Goal: Task Accomplishment & Management: Complete application form

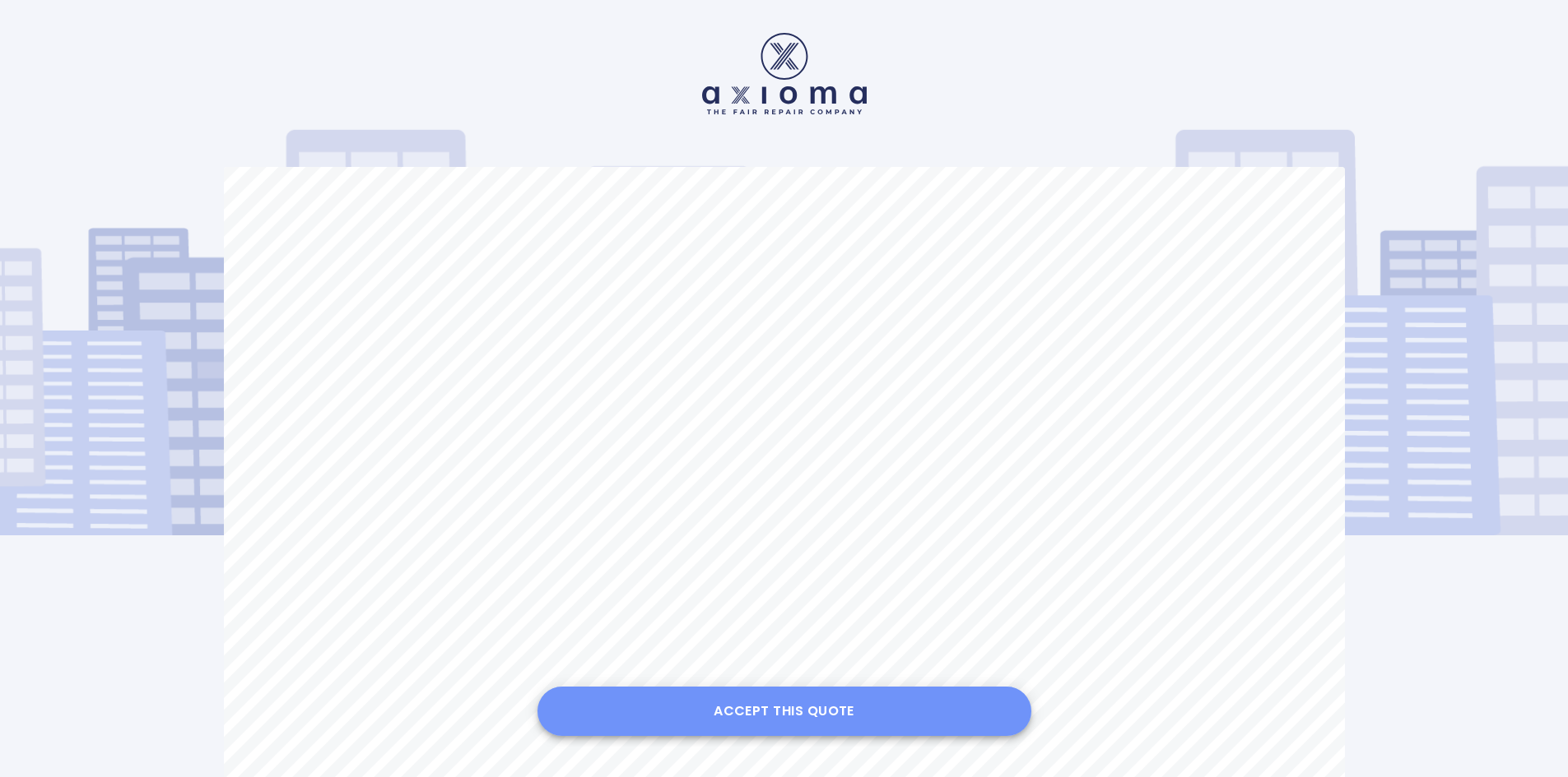
click at [809, 709] on button "Accept this Quote" at bounding box center [784, 712] width 494 height 50
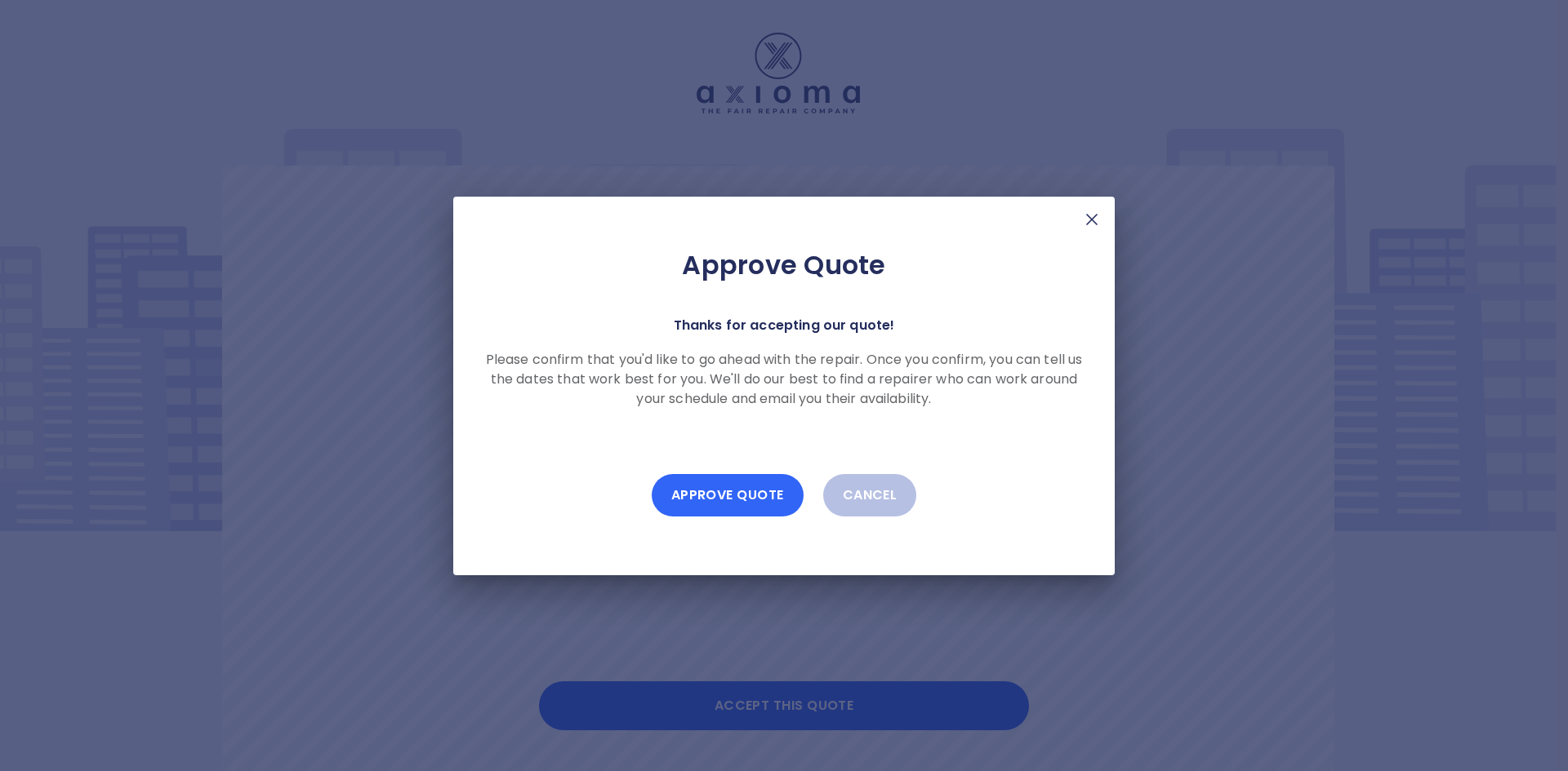
click at [731, 484] on button "Approve Quote" at bounding box center [728, 495] width 152 height 43
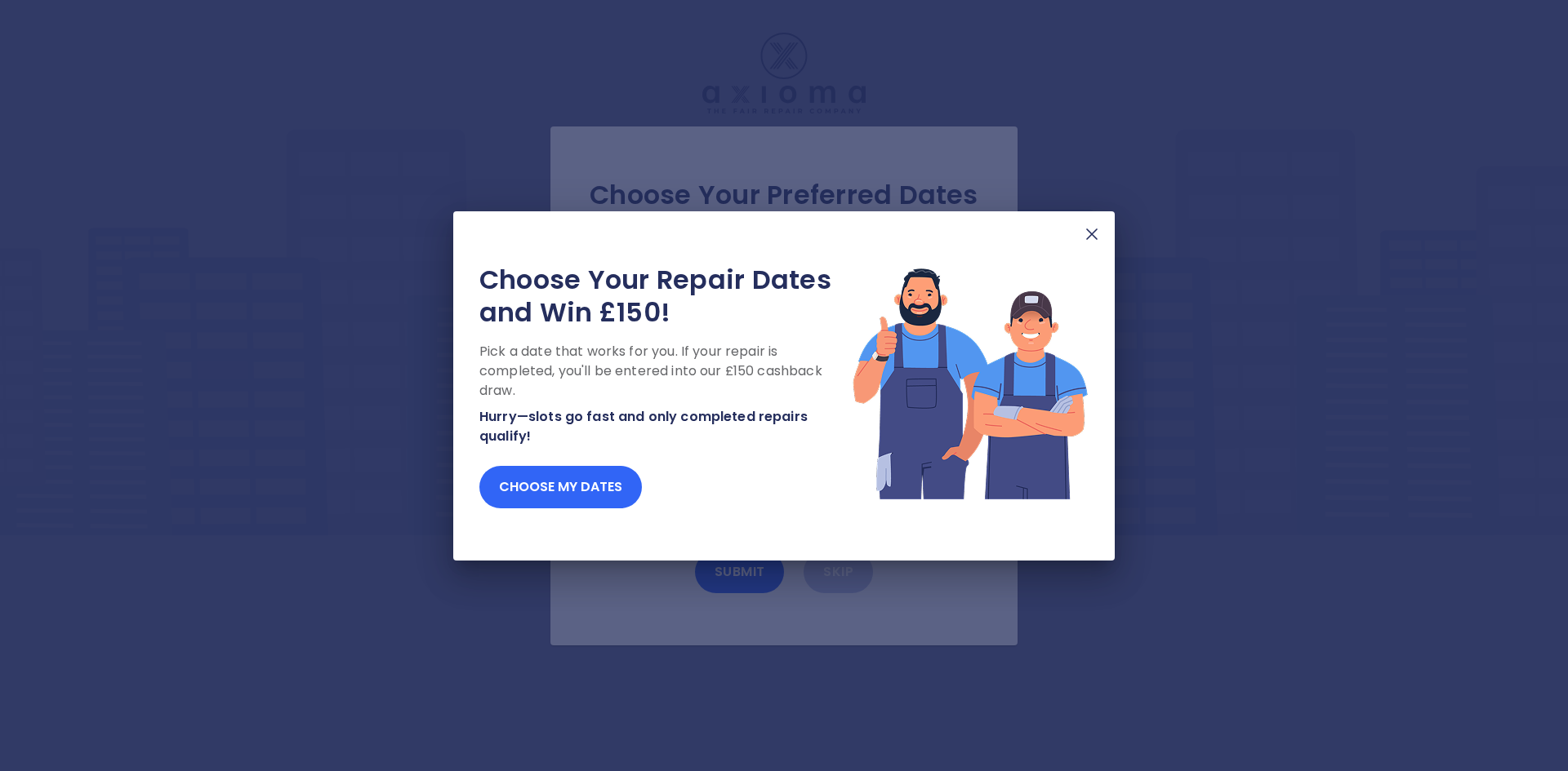
click at [565, 495] on button "Choose my dates" at bounding box center [560, 487] width 162 height 43
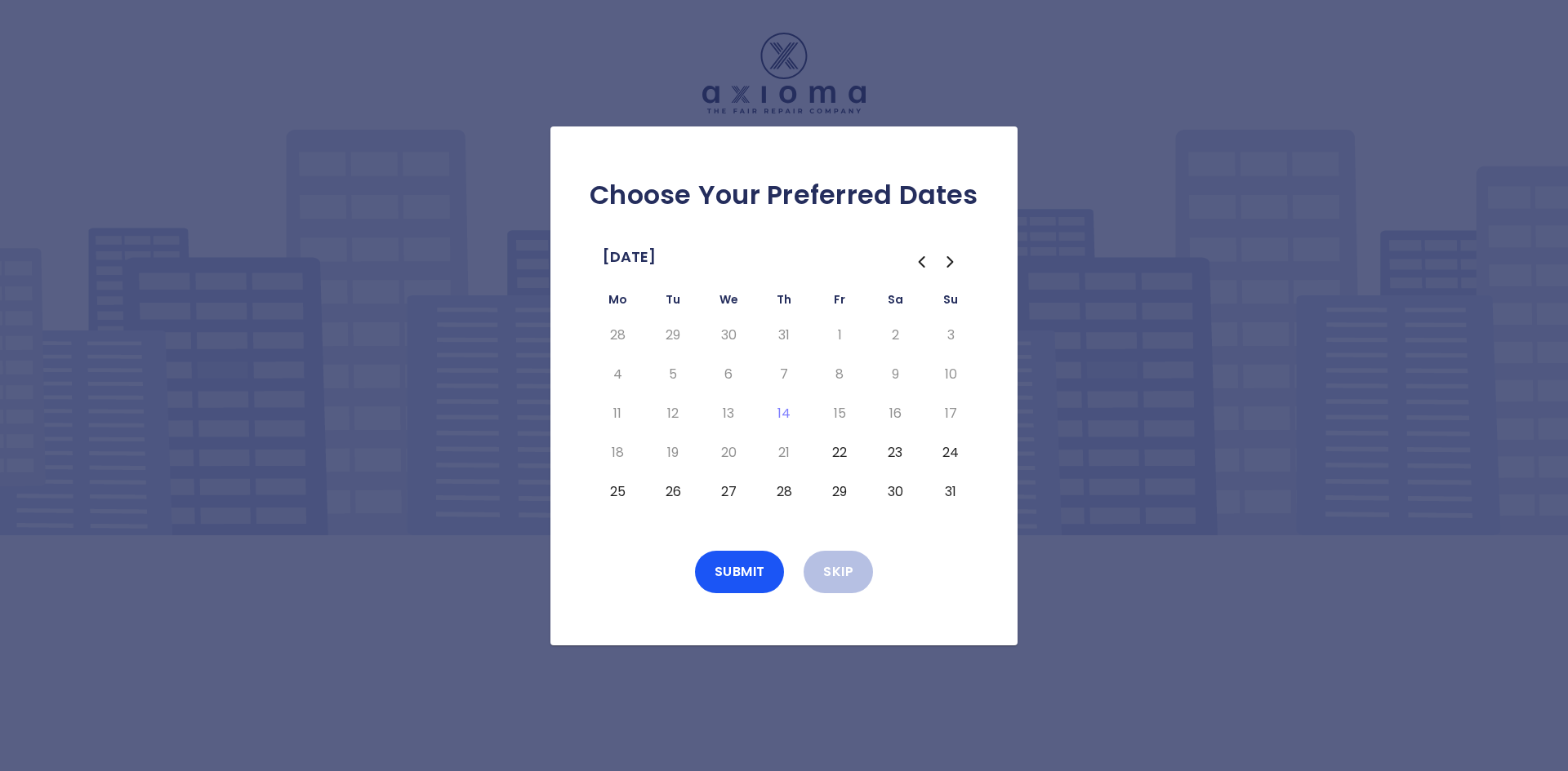
click at [952, 270] on icon "Go to the Next Month" at bounding box center [950, 262] width 19 height 19
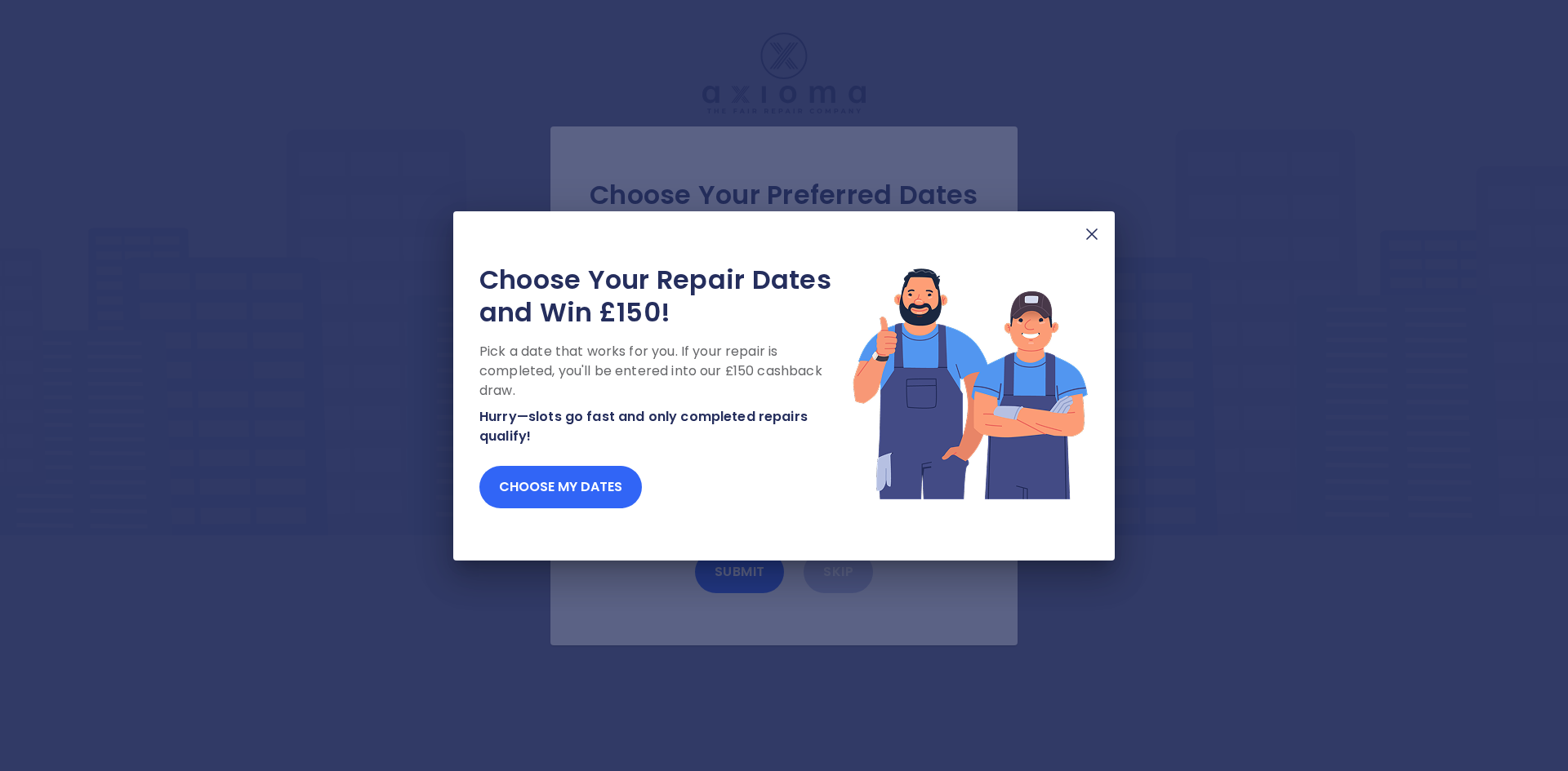
click at [574, 484] on button "Choose my dates" at bounding box center [560, 487] width 162 height 43
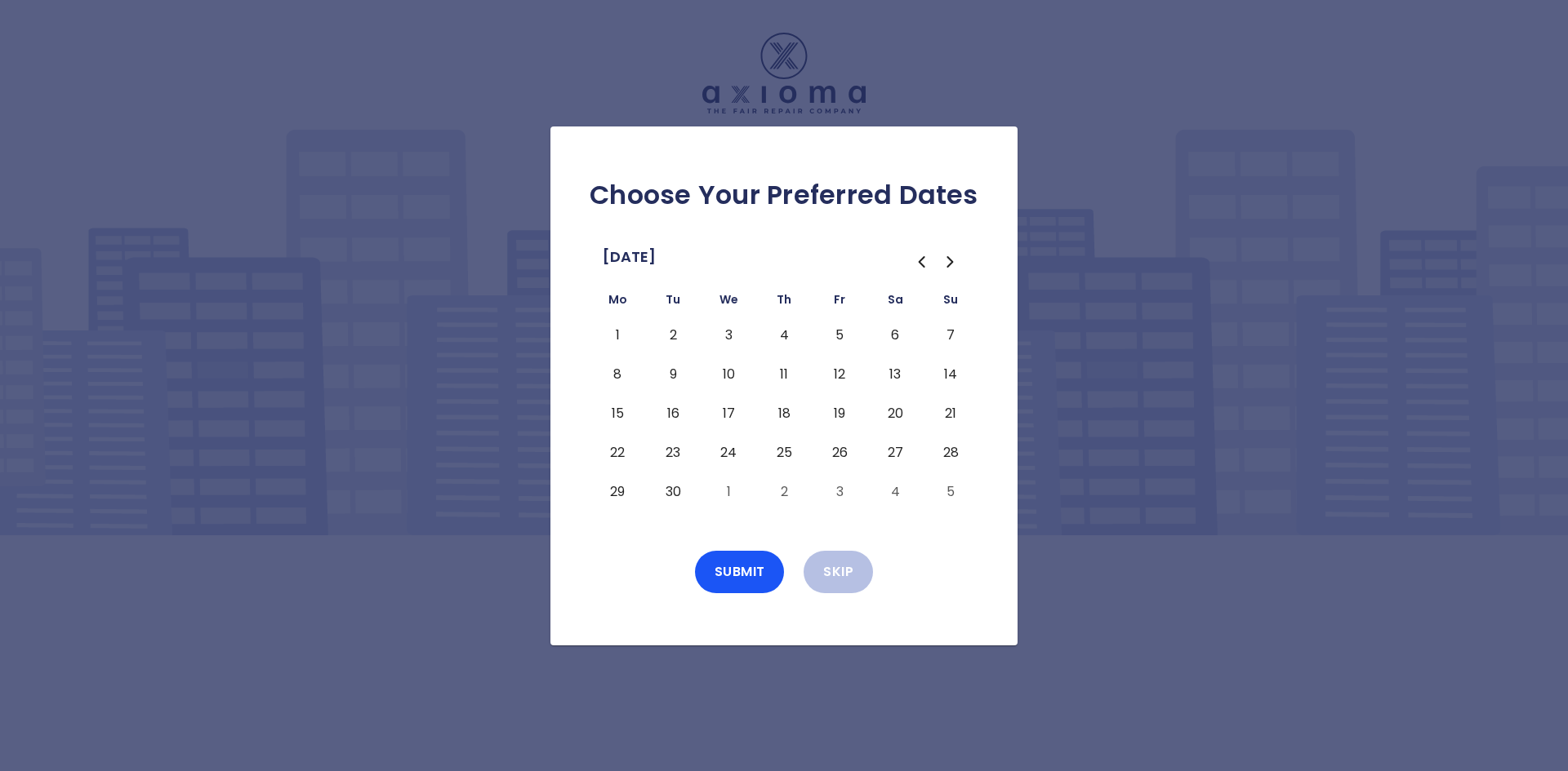
click at [921, 264] on icon "Go to the Previous Month" at bounding box center [922, 262] width 5 height 10
click at [951, 263] on icon "Go to the Next Month" at bounding box center [949, 262] width 5 height 10
click at [779, 340] on button "4" at bounding box center [784, 335] width 30 height 26
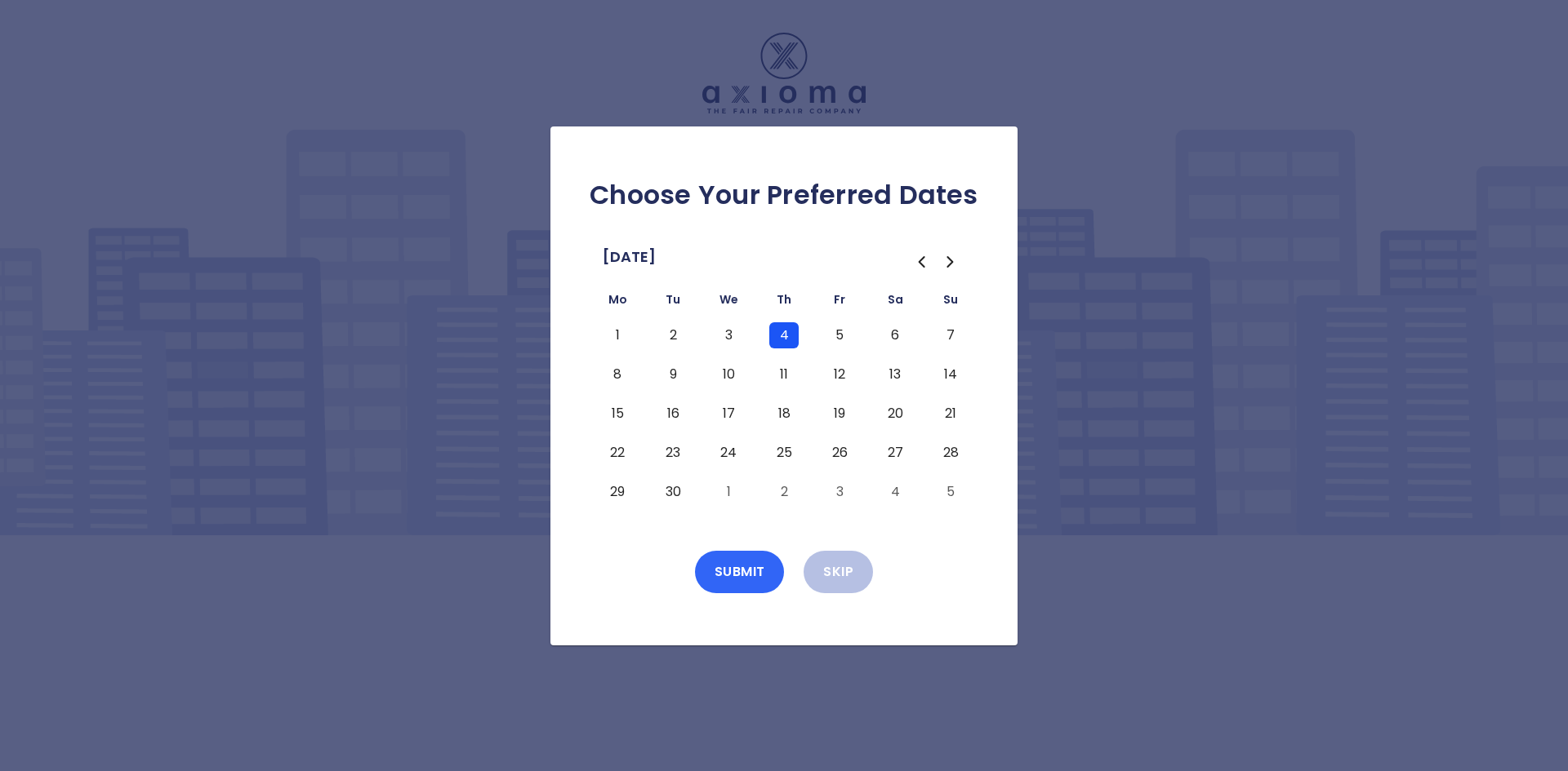
click at [745, 574] on button "Submit" at bounding box center [740, 572] width 90 height 43
